Goal: Check status: Check status

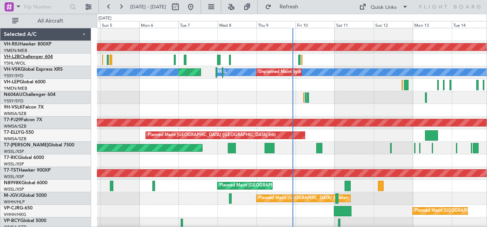
click at [36, 57] on link "VH-L2B Challenger 604" at bounding box center [28, 57] width 49 height 5
click at [206, 83] on div at bounding box center [292, 85] width 390 height 13
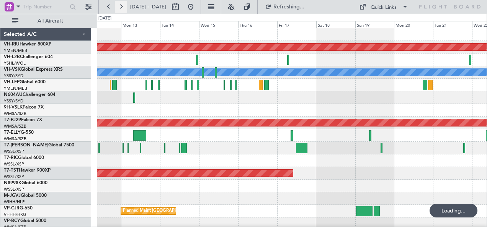
click at [119, 6] on button at bounding box center [121, 7] width 12 height 12
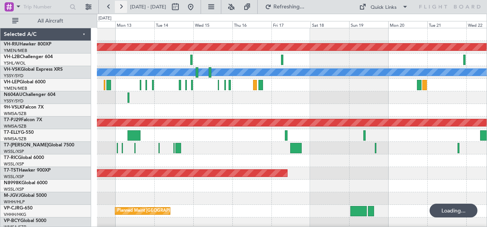
click at [119, 6] on button at bounding box center [121, 7] width 12 height 12
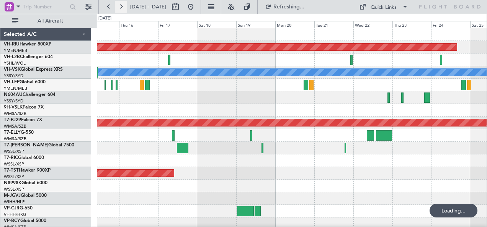
click at [119, 6] on button at bounding box center [121, 7] width 12 height 12
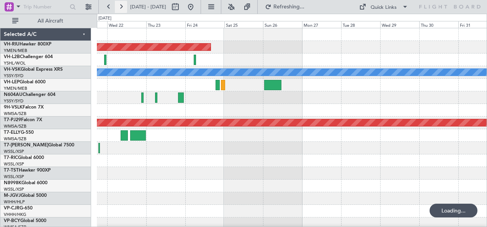
click at [119, 6] on button at bounding box center [121, 7] width 12 height 12
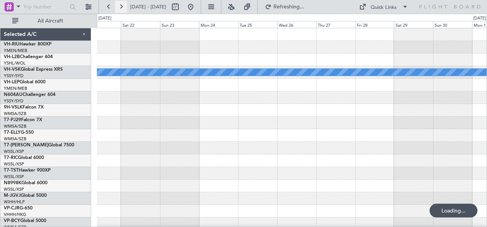
click at [119, 6] on button at bounding box center [121, 7] width 12 height 12
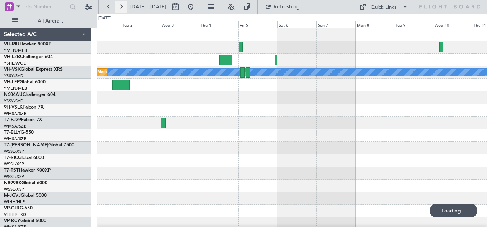
click at [119, 6] on button at bounding box center [121, 7] width 12 height 12
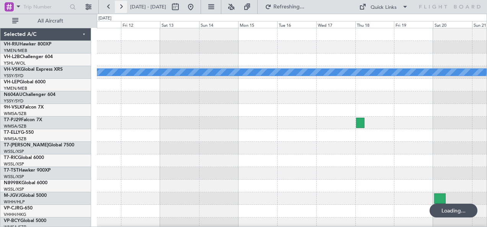
click at [119, 6] on button at bounding box center [121, 7] width 12 height 12
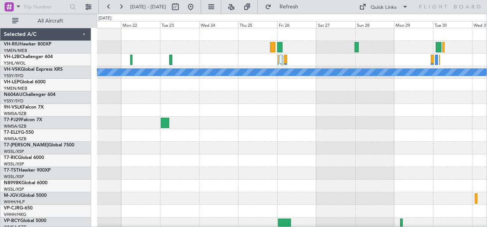
click at [242, 111] on div "MEL" at bounding box center [292, 135] width 390 height 215
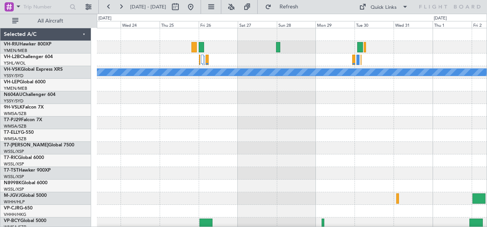
click at [339, 116] on div "MEL" at bounding box center [292, 135] width 390 height 215
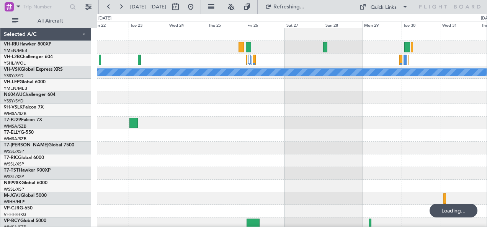
click at [187, 53] on div at bounding box center [292, 47] width 390 height 13
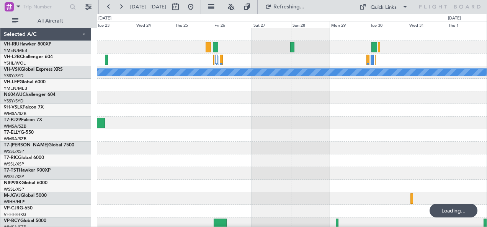
click at [208, 57] on div at bounding box center [292, 60] width 390 height 13
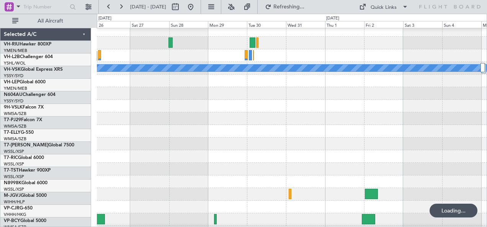
scroll to position [4, 0]
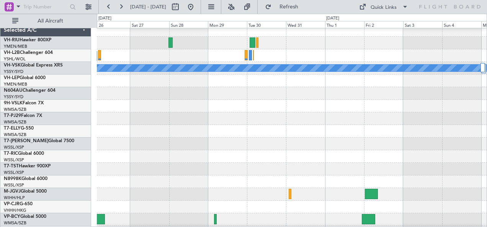
click at [376, 58] on div at bounding box center [292, 55] width 390 height 13
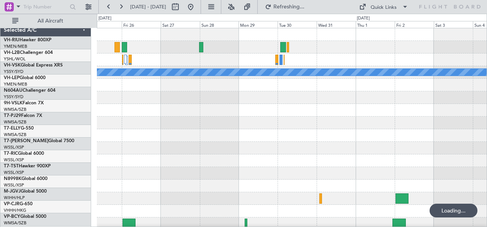
scroll to position [0, 0]
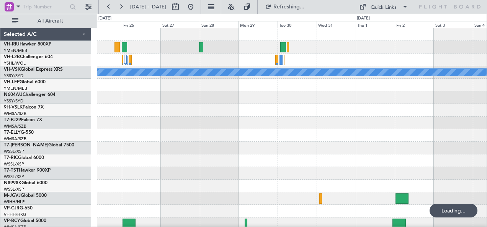
click at [355, 84] on div "MEL" at bounding box center [292, 135] width 390 height 215
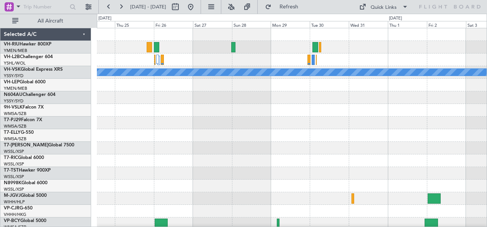
click at [274, 64] on div at bounding box center [292, 60] width 390 height 13
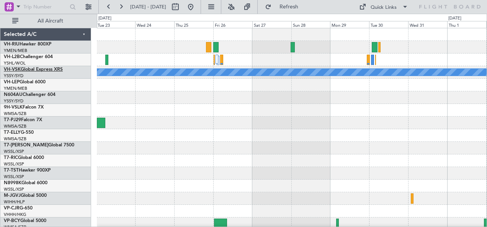
click at [33, 69] on link "VH-VSK Global Express XRS" at bounding box center [33, 69] width 59 height 5
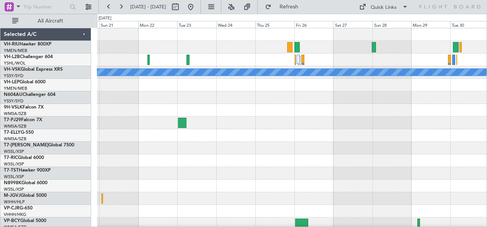
click at [232, 63] on div at bounding box center [292, 60] width 390 height 13
